Goal: Find specific page/section: Find specific page/section

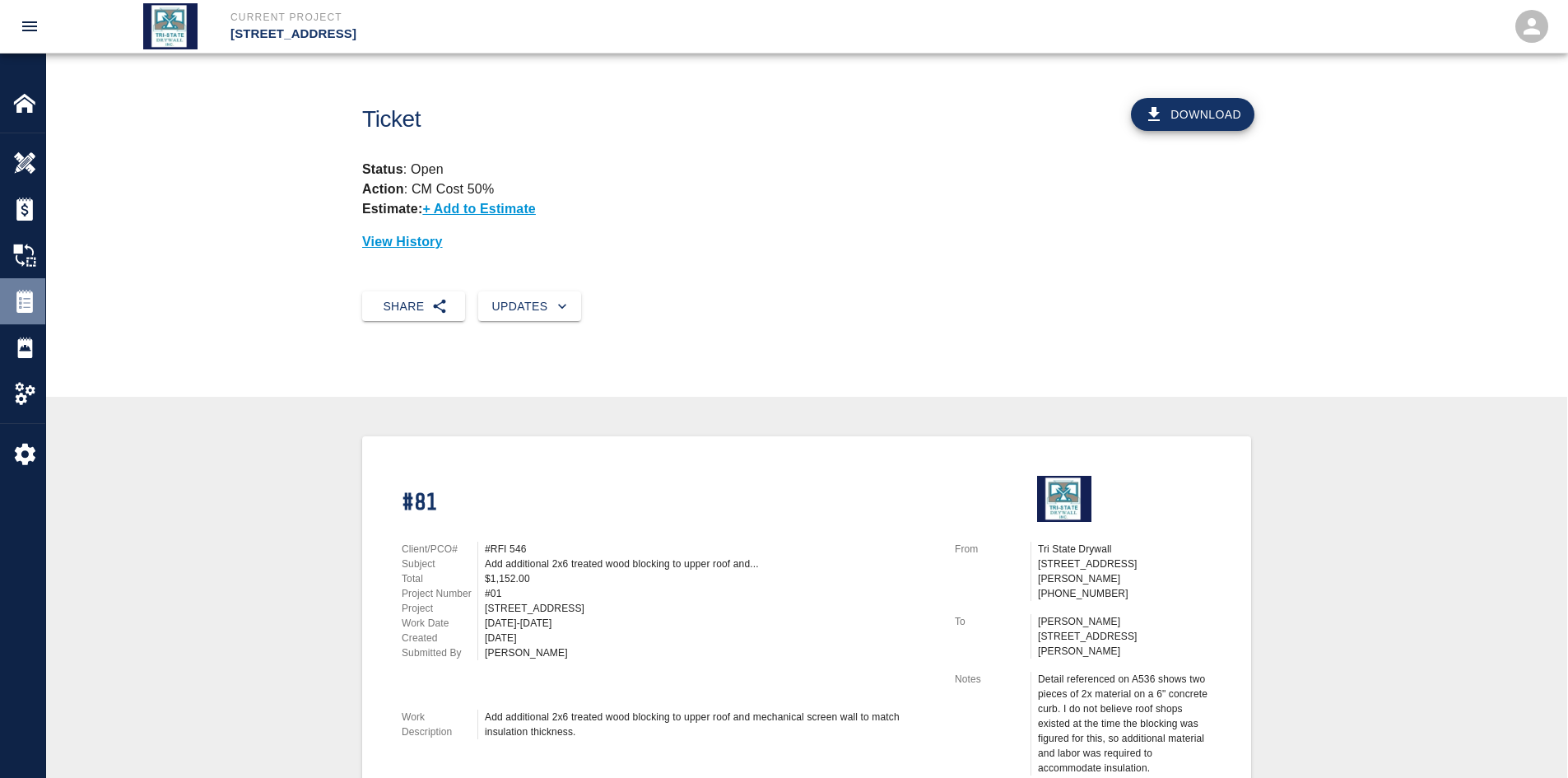
click at [40, 300] on div at bounding box center [36, 301] width 46 height 23
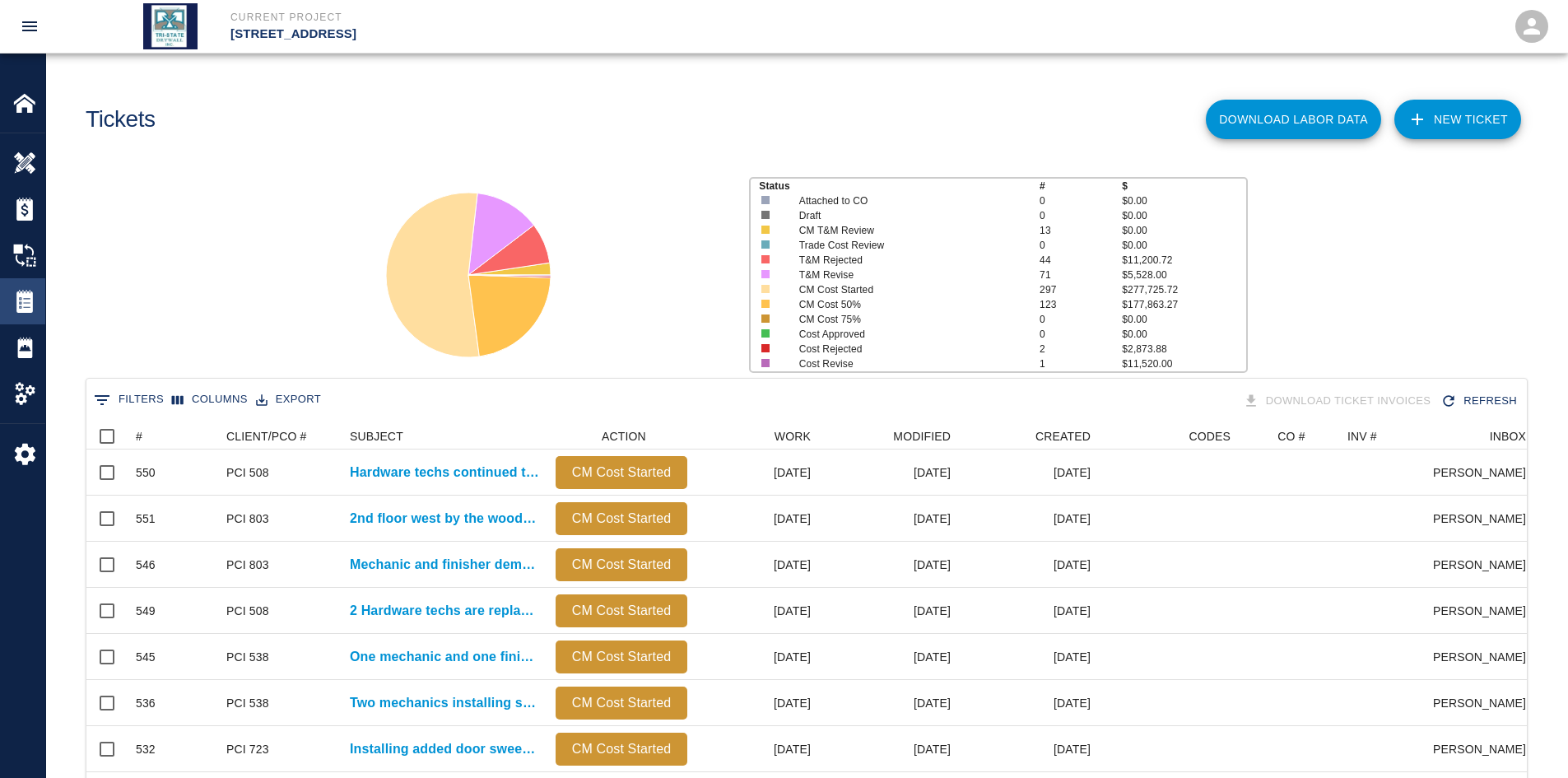
scroll to position [948, 1428]
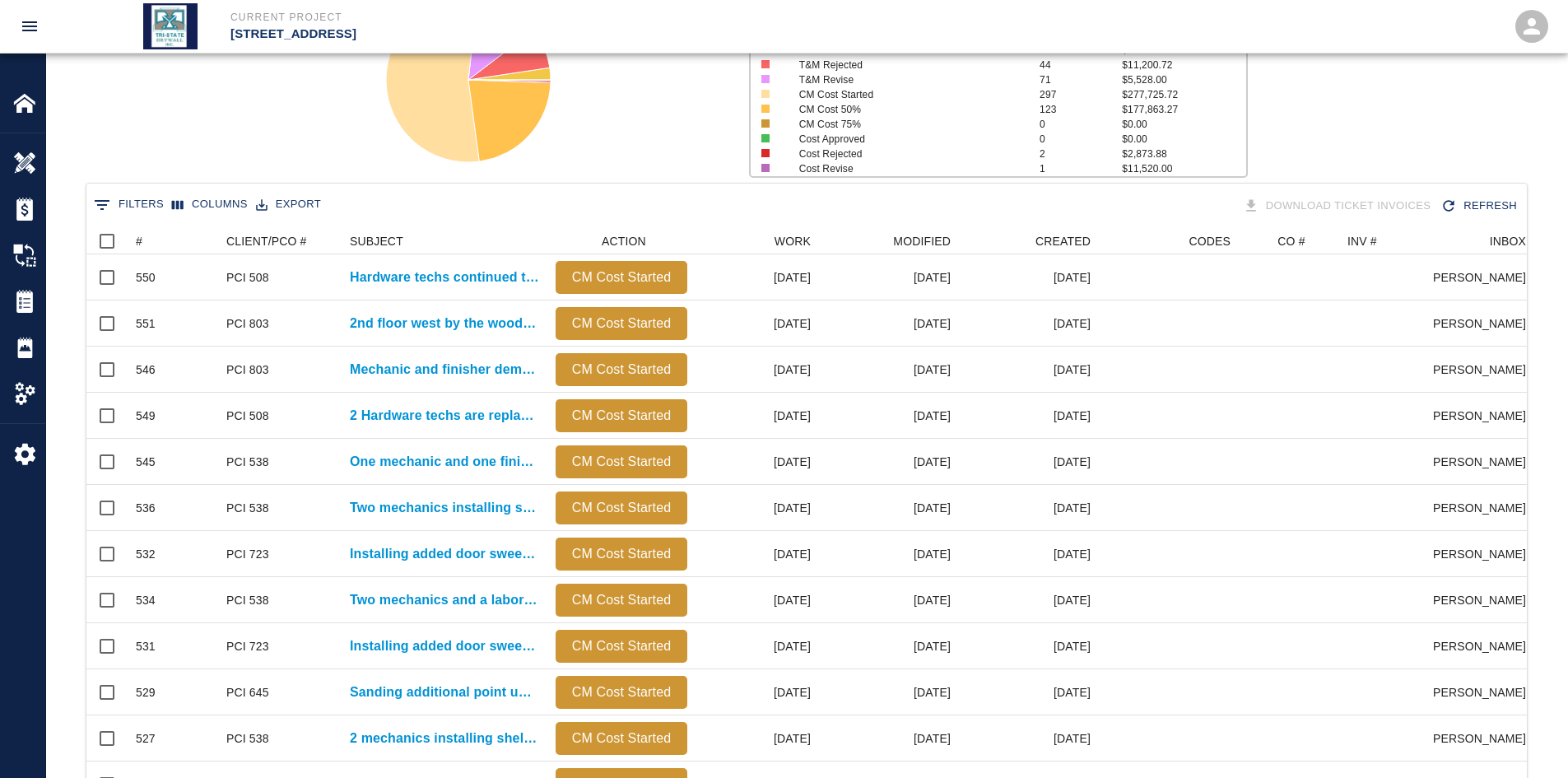
scroll to position [109, 0]
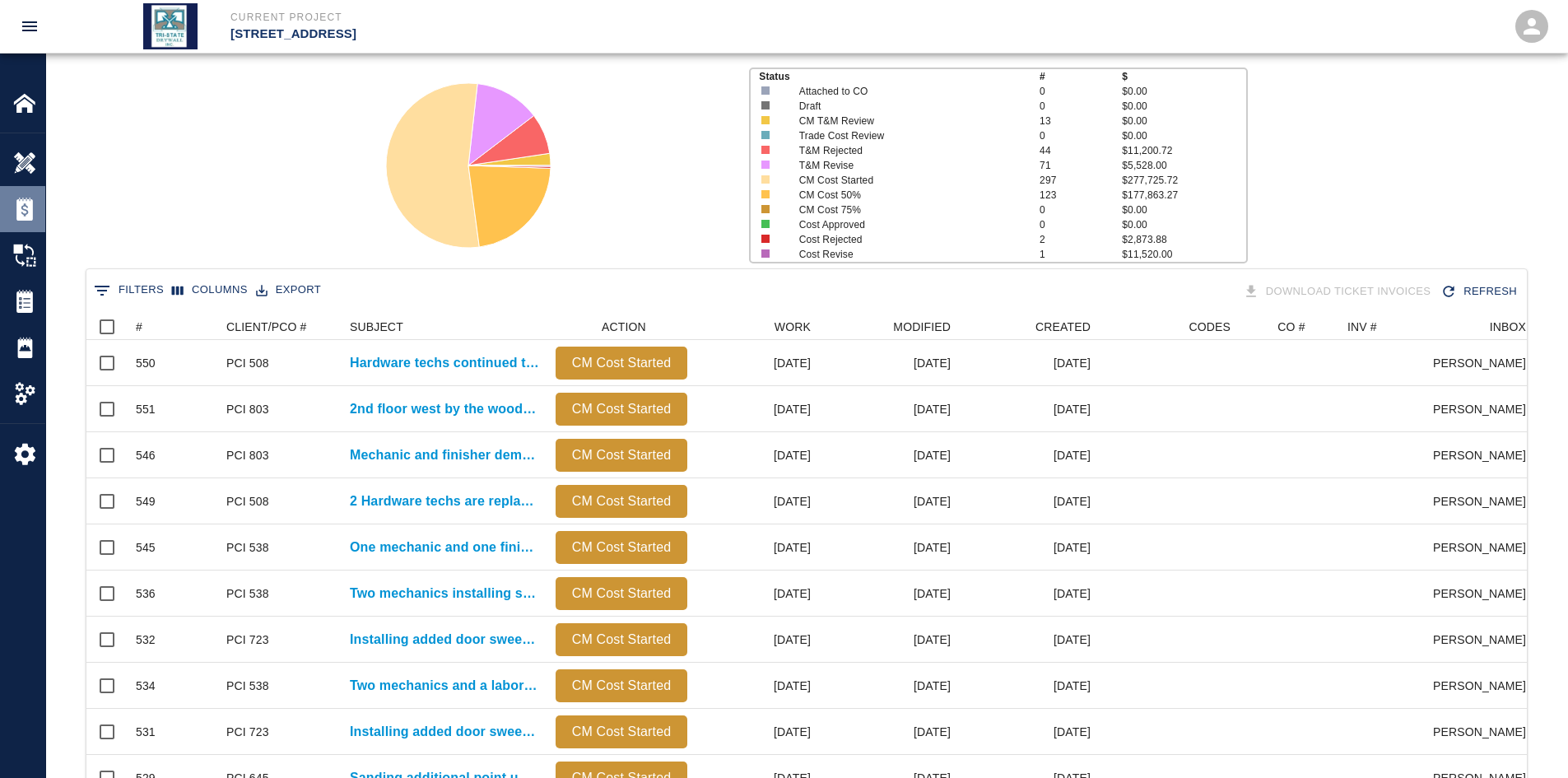
click at [37, 213] on div at bounding box center [36, 209] width 46 height 23
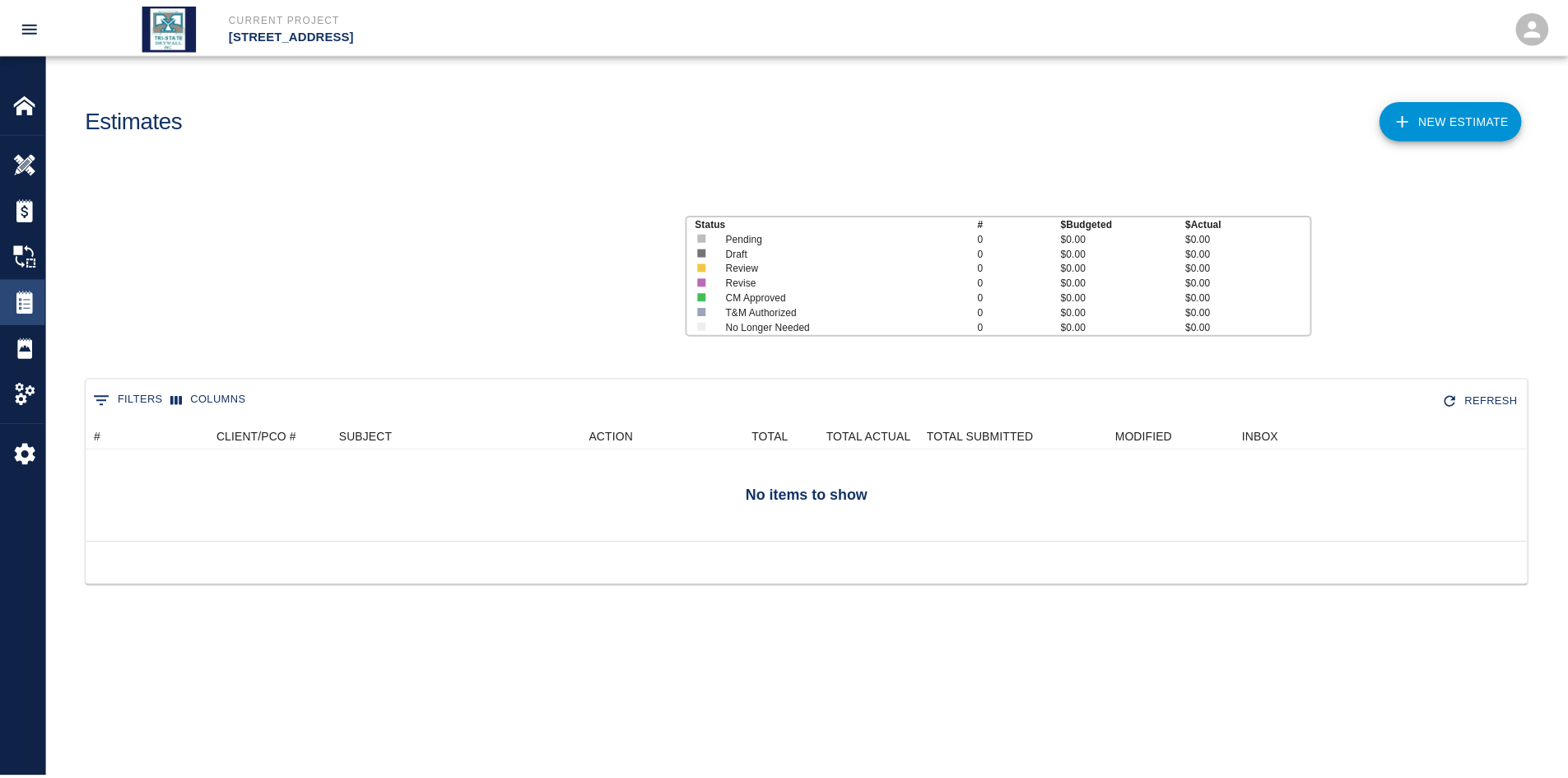
scroll to position [106, 1441]
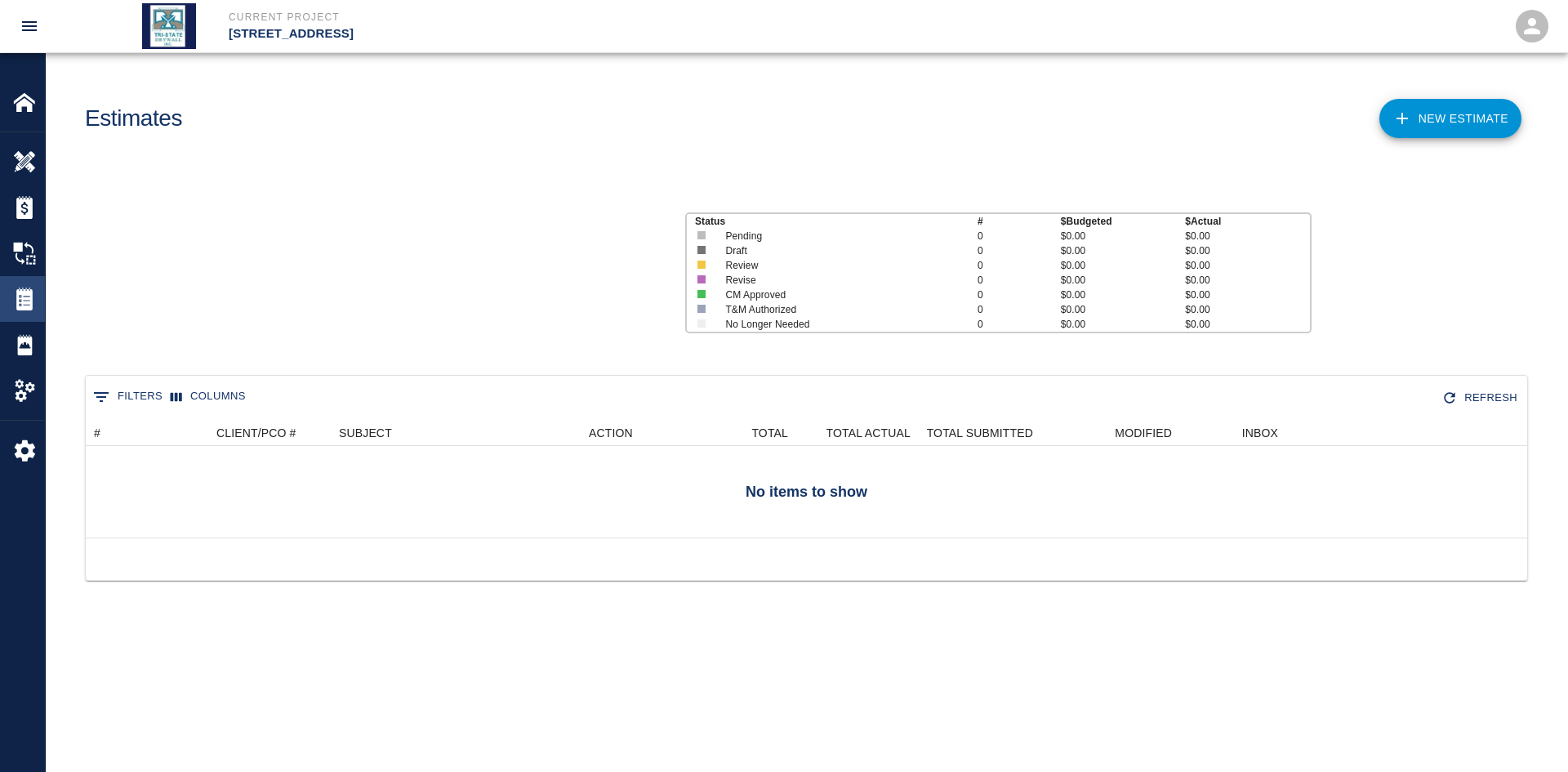
click at [30, 297] on img at bounding box center [24, 298] width 23 height 23
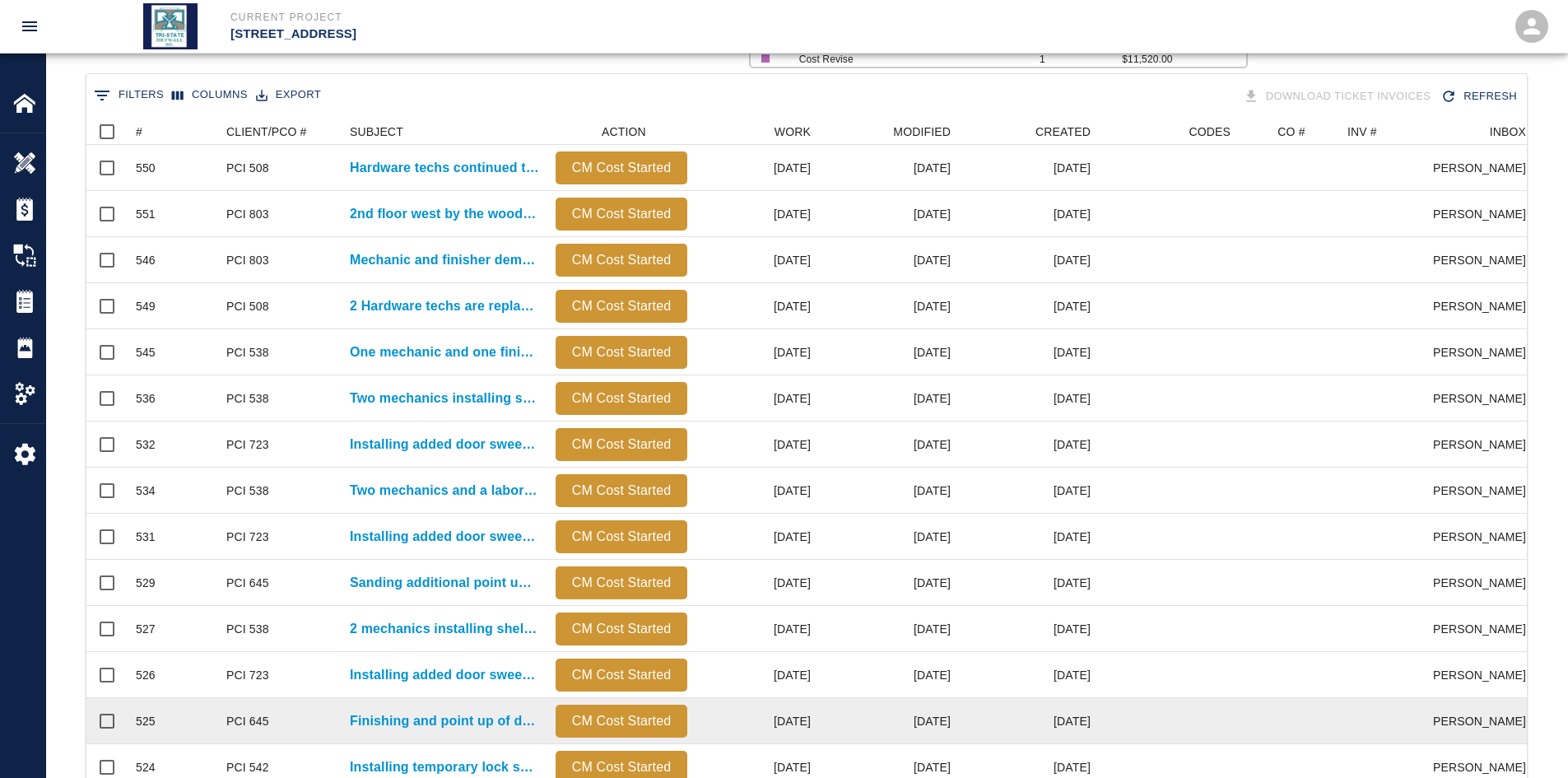
scroll to position [86, 0]
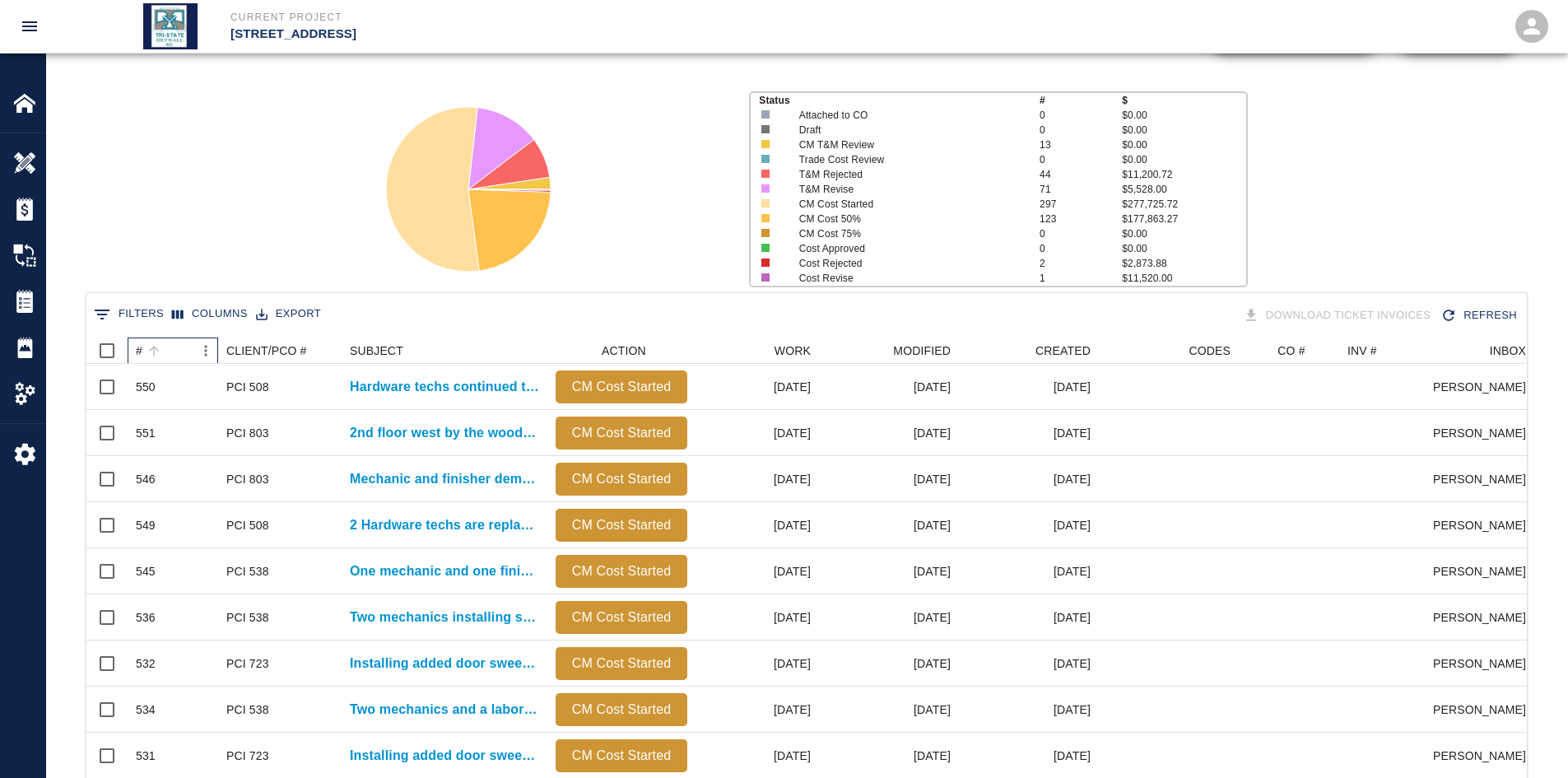
click at [165, 349] on div "#" at bounding box center [164, 350] width 57 height 26
